Goal: Information Seeking & Learning: Learn about a topic

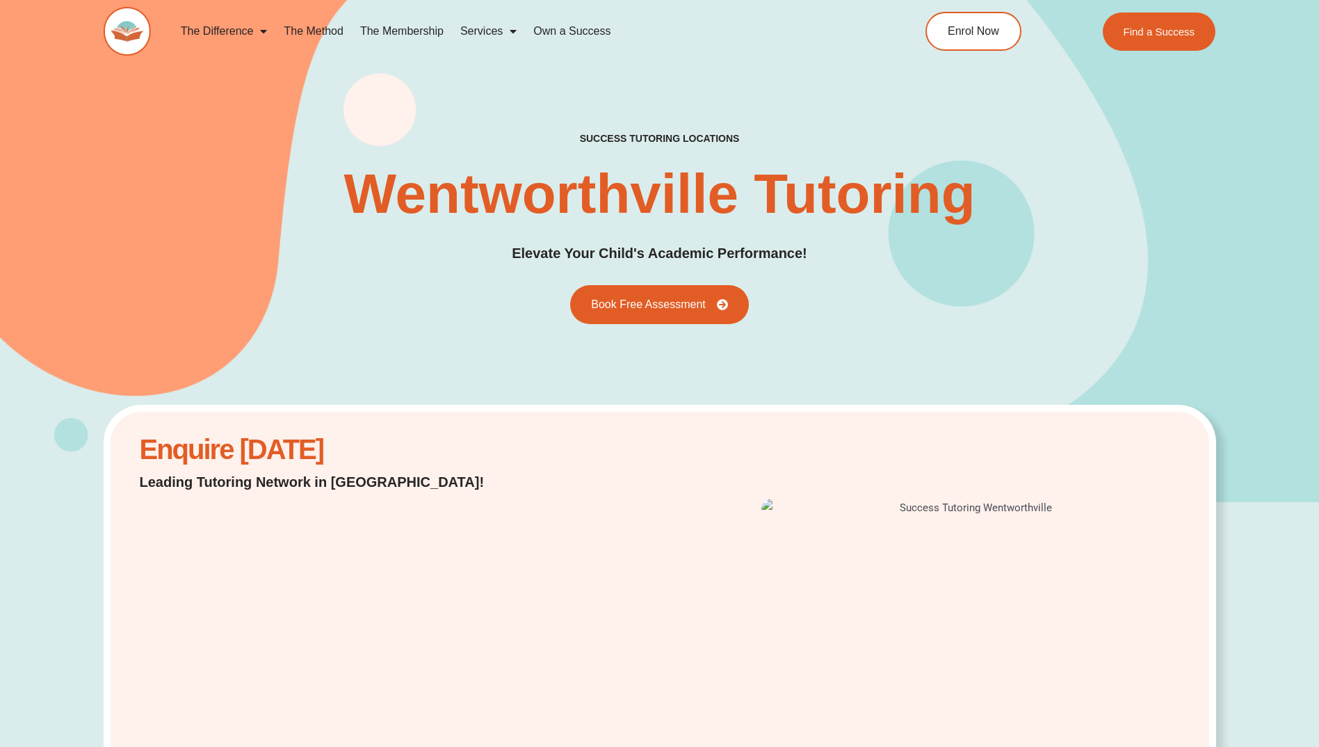
click at [247, 26] on link "The Difference" at bounding box center [224, 31] width 104 height 32
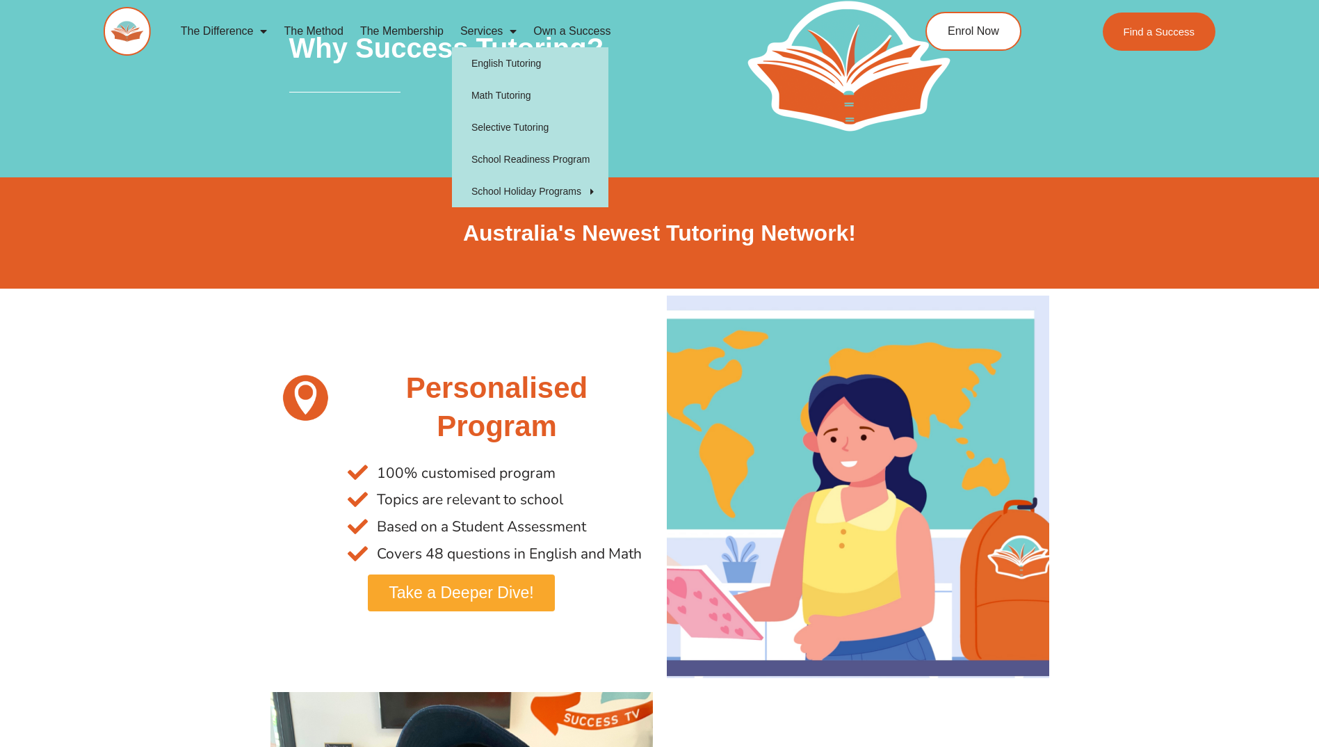
click at [493, 30] on link "Services" at bounding box center [488, 31] width 73 height 32
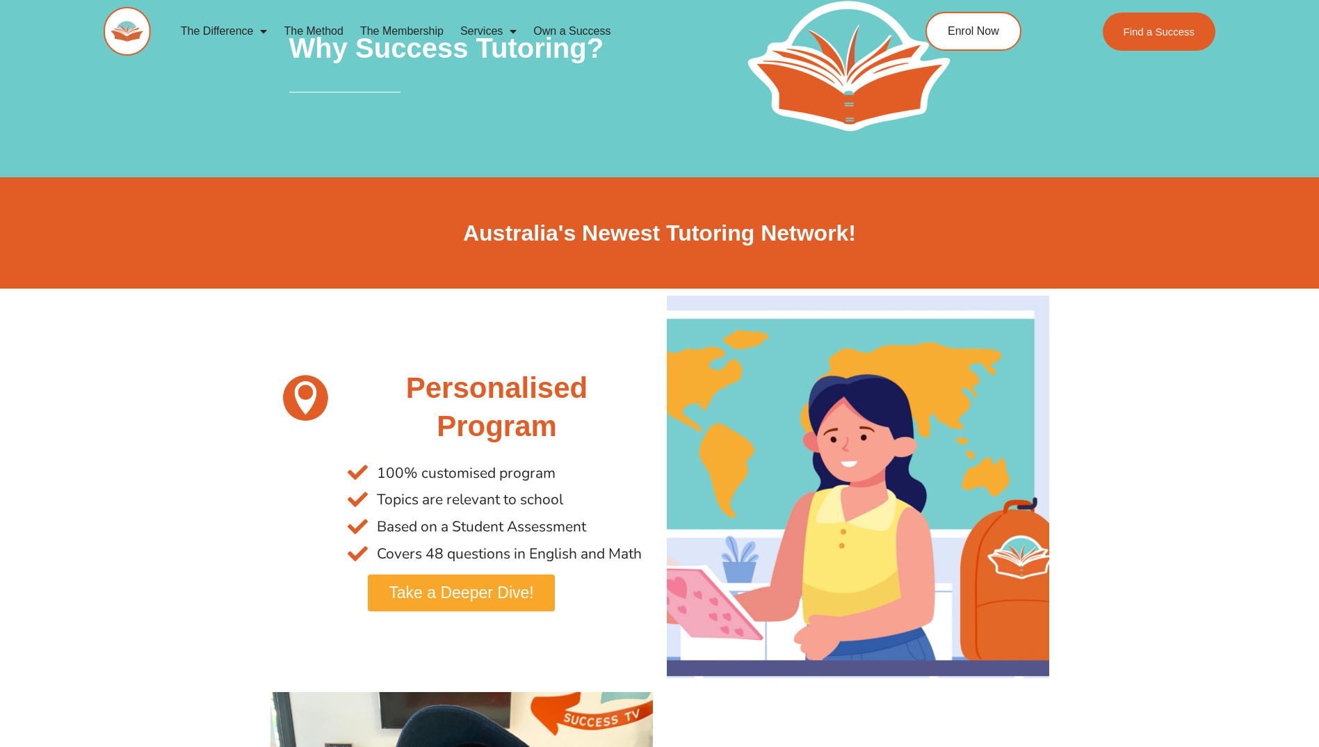
click at [493, 30] on link "Services" at bounding box center [488, 31] width 73 height 32
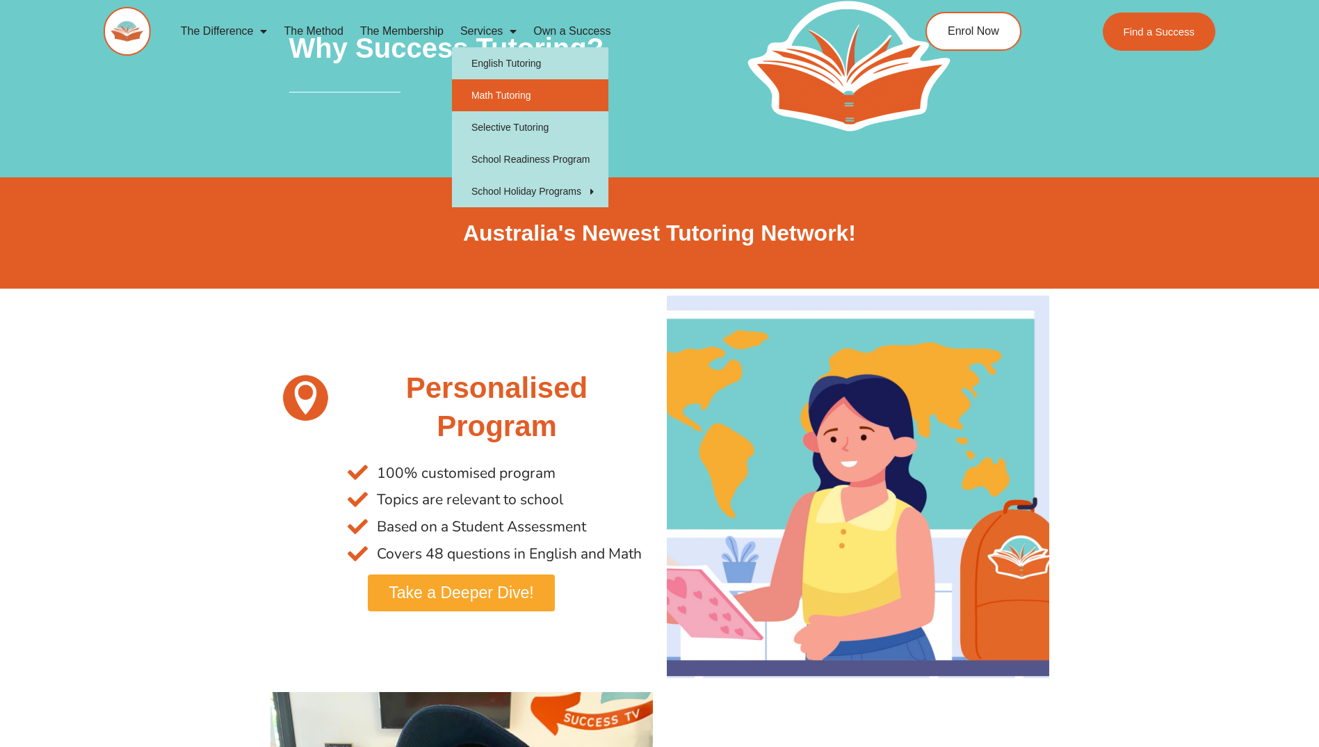
click at [501, 94] on link "Math Tutoring" at bounding box center [530, 95] width 156 height 32
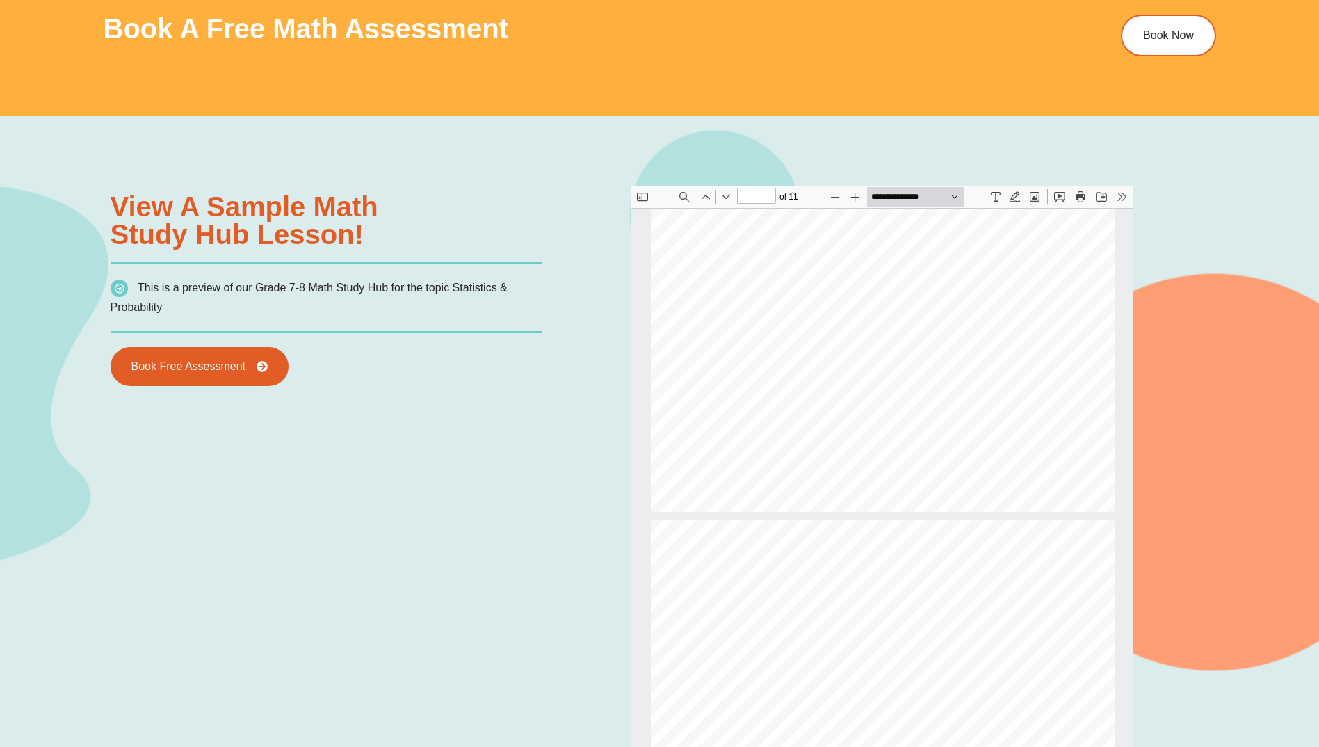
scroll to position [1258, 0]
type input "*"
